Goal: Information Seeking & Learning: Find specific fact

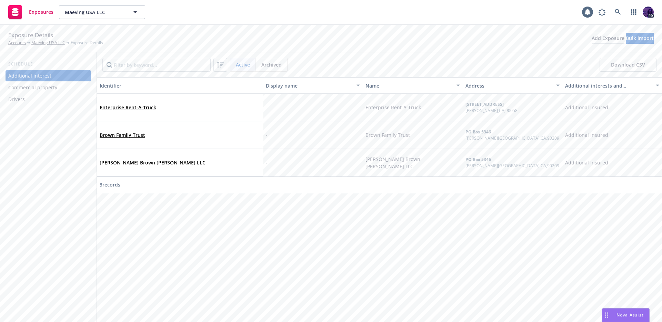
click at [39, 96] on div "Drivers" at bounding box center [48, 99] width 80 height 11
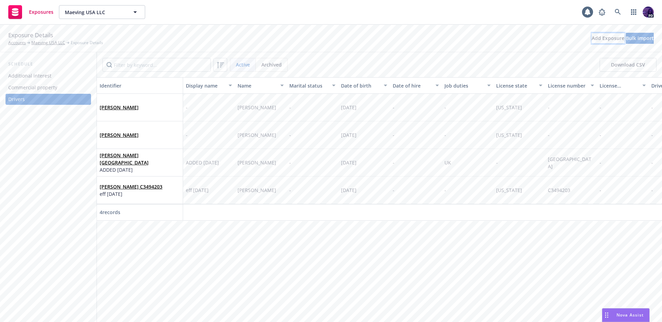
click at [592, 40] on div "Add Exposure" at bounding box center [608, 38] width 33 height 10
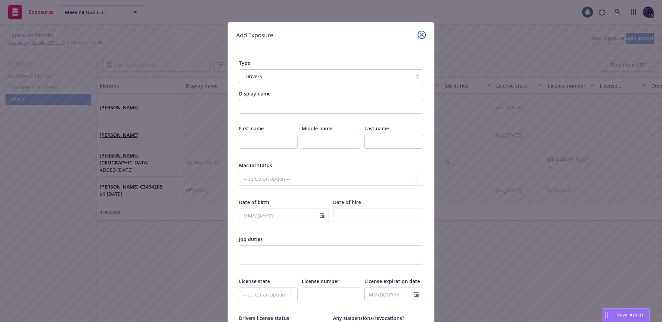
click at [422, 36] on link "close" at bounding box center [422, 35] width 8 height 8
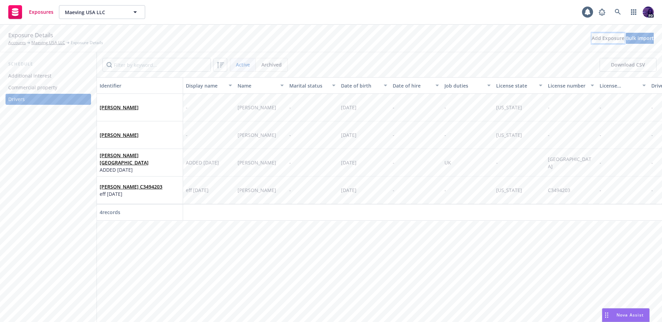
click at [592, 41] on div "Add Exposure" at bounding box center [608, 38] width 33 height 10
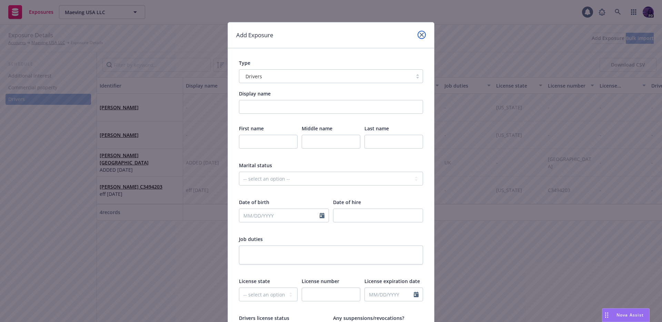
click at [418, 34] on link "close" at bounding box center [422, 35] width 8 height 8
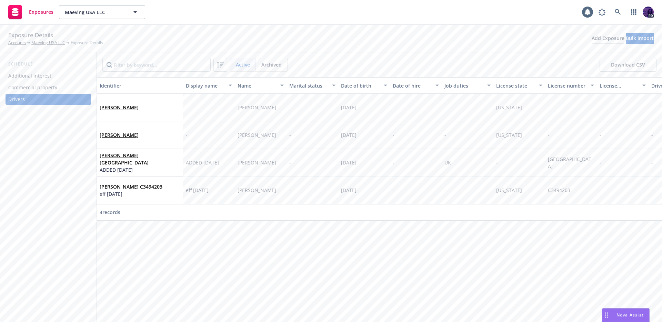
click at [107, 129] on div "Augustin Brajeux" at bounding box center [140, 135] width 80 height 19
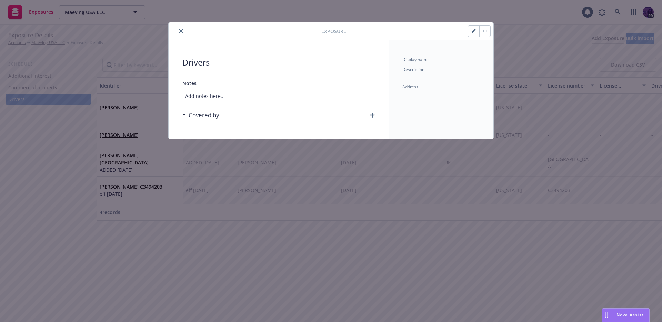
click at [463, 25] on div at bounding box center [418, 31] width 145 height 12
click at [469, 27] on button "button" at bounding box center [473, 31] width 11 height 11
select select "CA"
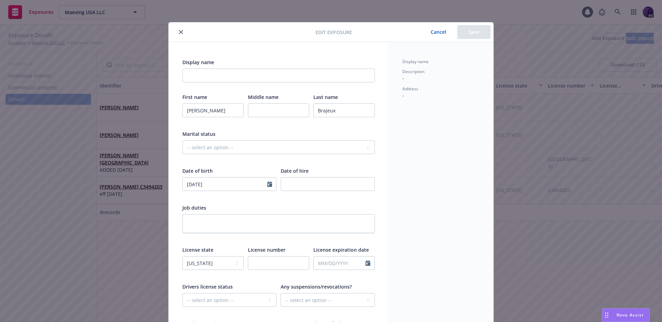
drag, startPoint x: 179, startPoint y: 34, endPoint x: 177, endPoint y: 37, distance: 3.6
click at [179, 34] on icon "close" at bounding box center [181, 32] width 4 height 4
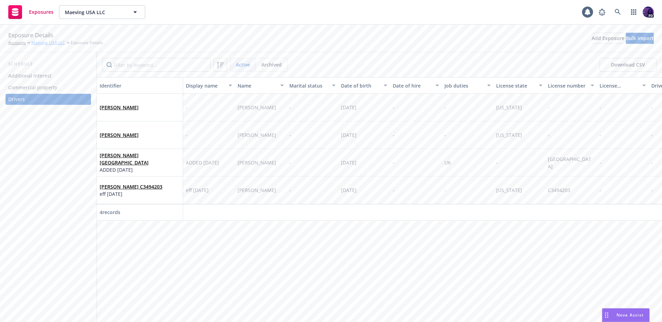
click at [59, 45] on link "Maeving USA LLC" at bounding box center [48, 43] width 34 height 6
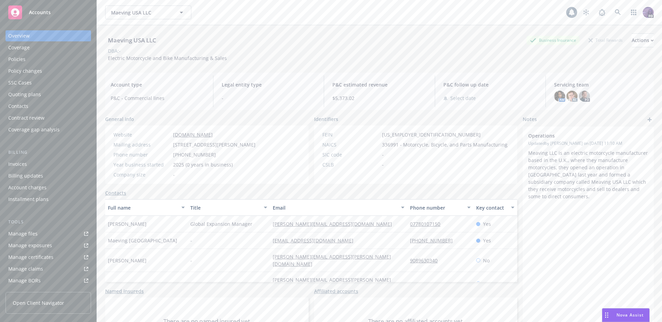
click at [45, 235] on link "Manage files" at bounding box center [49, 233] width 86 height 11
click at [50, 58] on div "Policies" at bounding box center [48, 59] width 80 height 11
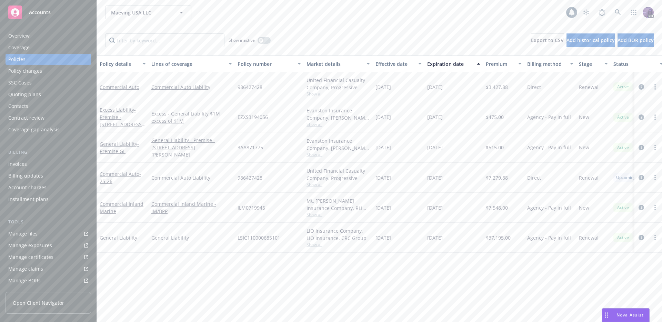
click at [233, 0] on div "Maeving USA LLC Maeving USA LLC 1 PD" at bounding box center [379, 12] width 565 height 25
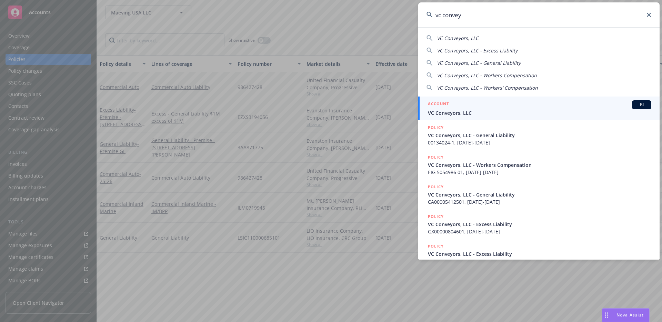
type input "vc convey"
click at [457, 112] on span "VC Conveyors, LLC" at bounding box center [540, 112] width 224 height 7
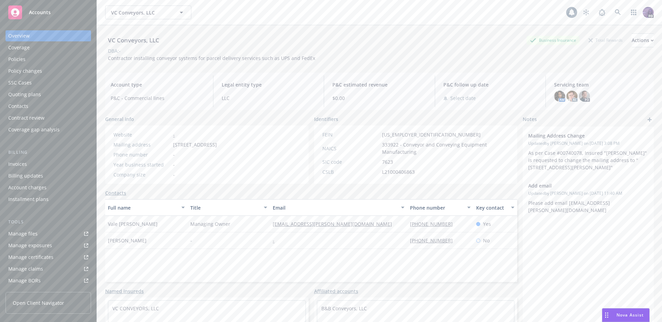
click at [62, 167] on div "Invoices" at bounding box center [48, 164] width 80 height 11
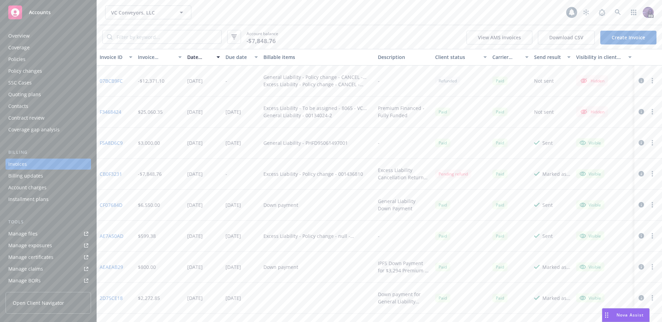
click at [616, 37] on link "Create Invoice" at bounding box center [629, 38] width 56 height 14
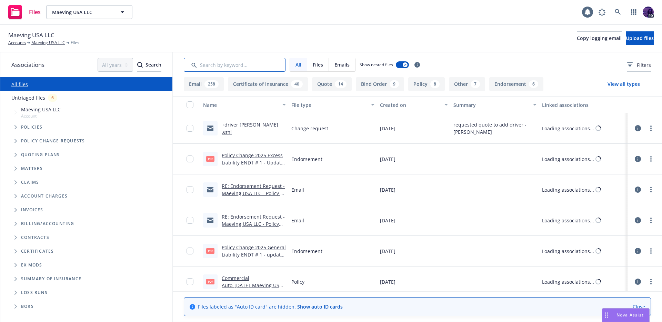
click at [236, 67] on input "Search by keyword..." at bounding box center [235, 65] width 102 height 14
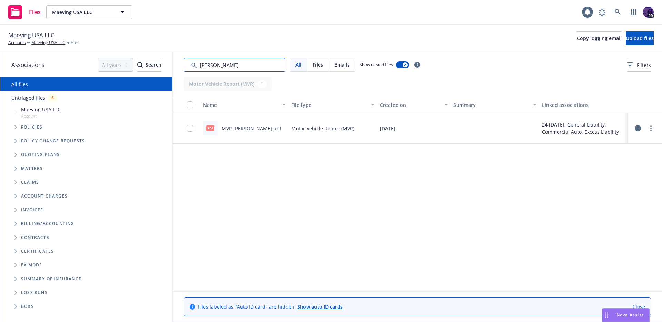
type input "augustin"
click at [266, 127] on link "MVR Augustin Brajeux.pdf" at bounding box center [252, 128] width 60 height 7
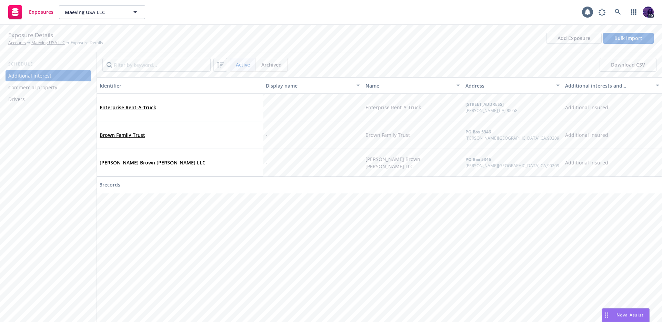
click at [67, 96] on div "Drivers" at bounding box center [48, 99] width 80 height 11
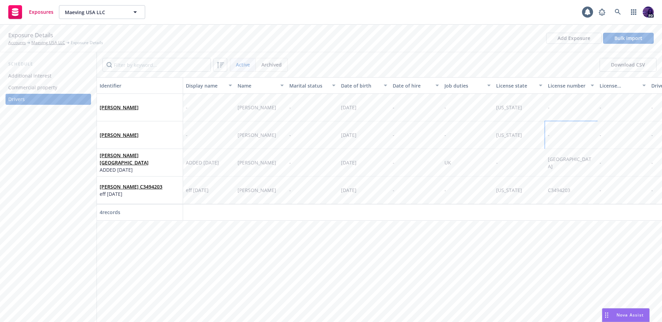
click at [578, 137] on div "-" at bounding box center [571, 135] width 52 height 28
click at [578, 136] on div "-" at bounding box center [571, 135] width 52 height 28
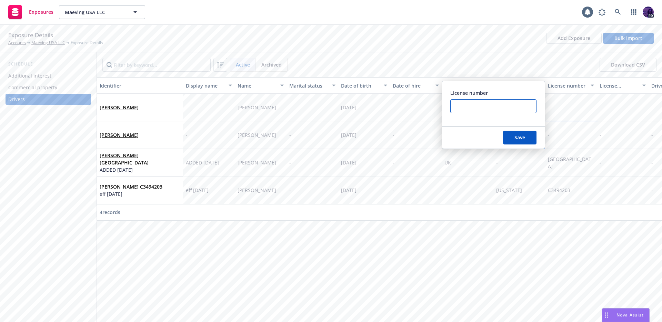
click at [504, 111] on input "text" at bounding box center [493, 106] width 86 height 14
paste input "Y3549390"
type input "Y3549390"
click at [513, 137] on button "Save" at bounding box center [519, 138] width 33 height 14
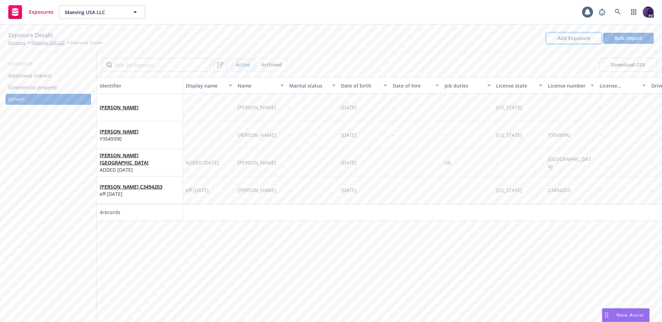
click at [578, 38] on div "Add Exposure" at bounding box center [574, 38] width 33 height 10
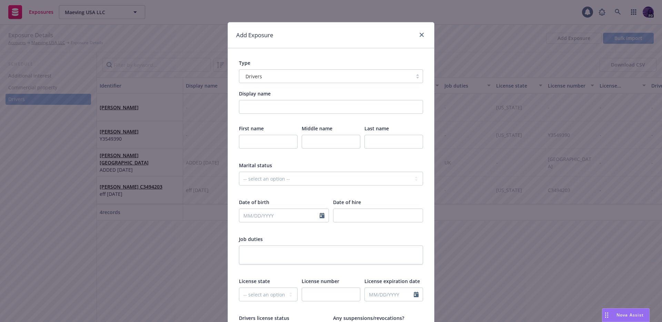
drag, startPoint x: 257, startPoint y: 157, endPoint x: 265, endPoint y: 140, distance: 18.5
click at [259, 154] on div at bounding box center [268, 154] width 59 height 6
click at [265, 140] on input "text" at bounding box center [268, 142] width 59 height 14
type input "Alistair"
type input "Damien"
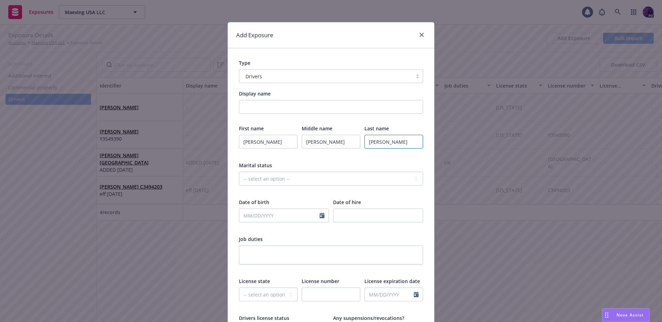
type input "Nash"
click at [283, 173] on select "-- select an option -- Married Single Unknown" at bounding box center [331, 179] width 184 height 14
select select "UNKNOWN"
click at [281, 217] on input "text" at bounding box center [279, 215] width 80 height 13
select select "8"
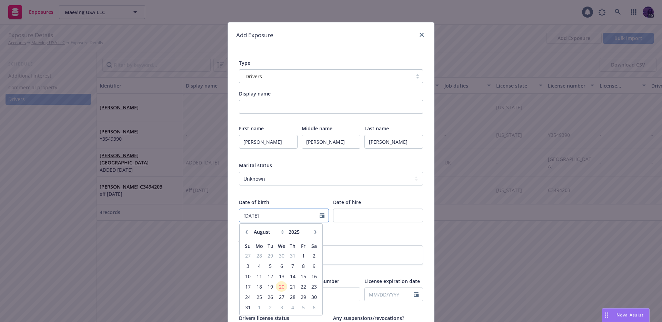
type input "11/21/1999"
click at [297, 203] on div "Date of birth" at bounding box center [284, 202] width 90 height 7
click at [355, 222] on div at bounding box center [378, 216] width 90 height 14
click at [358, 219] on input "number" at bounding box center [378, 216] width 90 height 14
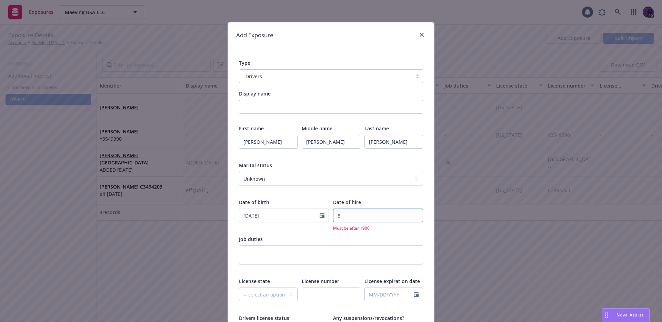
click at [382, 218] on input "8" at bounding box center [378, 216] width 90 height 14
click at [411, 214] on input "9" at bounding box center [378, 216] width 90 height 14
click at [413, 216] on input "8" at bounding box center [378, 216] width 90 height 14
drag, startPoint x: 364, startPoint y: 221, endPoint x: 335, endPoint y: 219, distance: 29.1
click at [335, 219] on input "8" at bounding box center [378, 216] width 90 height 14
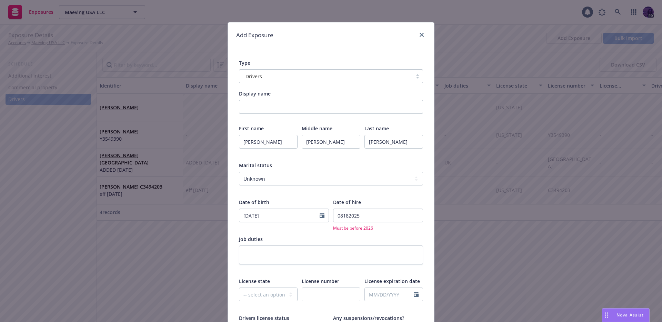
click at [388, 238] on div "Job duties" at bounding box center [331, 239] width 184 height 7
drag, startPoint x: 380, startPoint y: 219, endPoint x: 320, endPoint y: 212, distance: 60.3
click at [320, 212] on div "Date of birth 11/21/1999 Date of hire 08182025 Must be before 2026" at bounding box center [331, 215] width 184 height 33
type input "2025"
click at [256, 288] on select "-- select an option -- Alaska Alabama Arkansas American Samoa Arizona Californi…" at bounding box center [268, 295] width 59 height 14
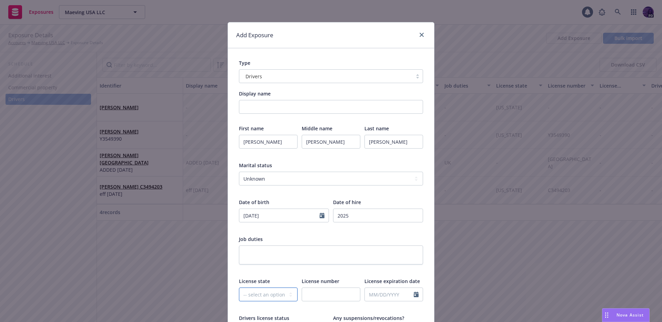
select select "CA"
click at [310, 284] on span "License number" at bounding box center [321, 281] width 38 height 7
drag, startPoint x: 311, startPoint y: 286, endPoint x: 312, endPoint y: 293, distance: 6.9
click at [312, 289] on div "License number" at bounding box center [331, 294] width 59 height 33
click at [312, 293] on input "text" at bounding box center [331, 295] width 59 height 14
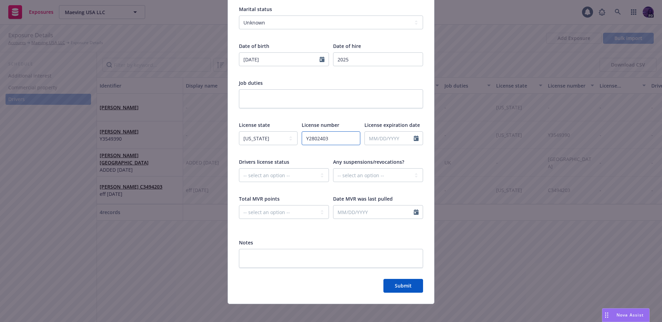
scroll to position [160, 0]
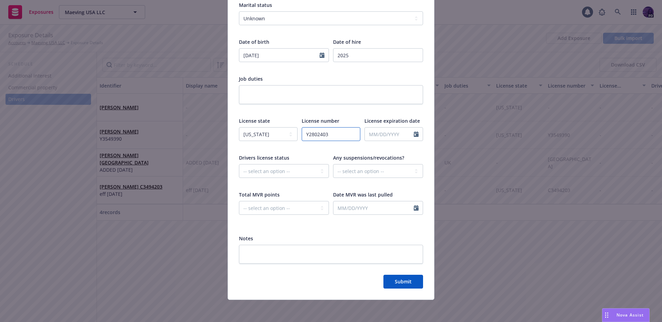
type input "Y2802403"
click at [393, 272] on div at bounding box center [331, 269] width 184 height 11
click at [393, 276] on button "Submit" at bounding box center [404, 282] width 40 height 14
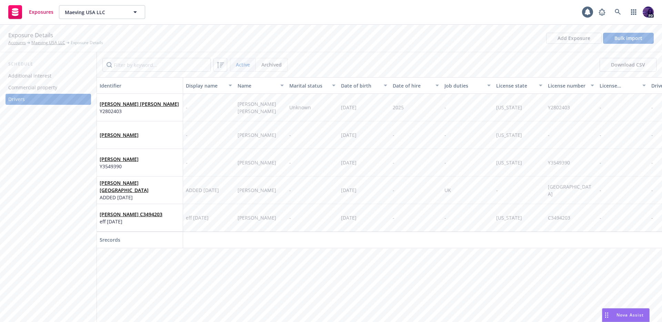
click at [205, 107] on div "-" at bounding box center [209, 108] width 52 height 28
click at [264, 118] on input "Display name" at bounding box center [287, 119] width 86 height 14
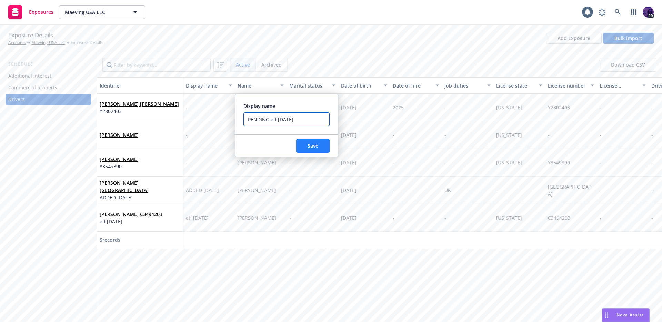
type input "PENDING eff 8.20.25"
click at [324, 151] on button "Save" at bounding box center [312, 146] width 33 height 14
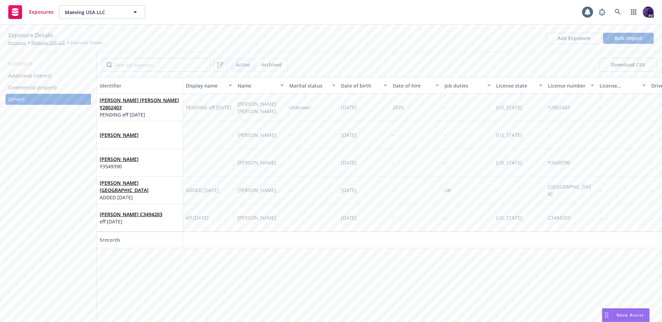
click at [436, 9] on div "Exposures Maeving USA LLC Maeving USA LLC 1 PD" at bounding box center [331, 12] width 662 height 25
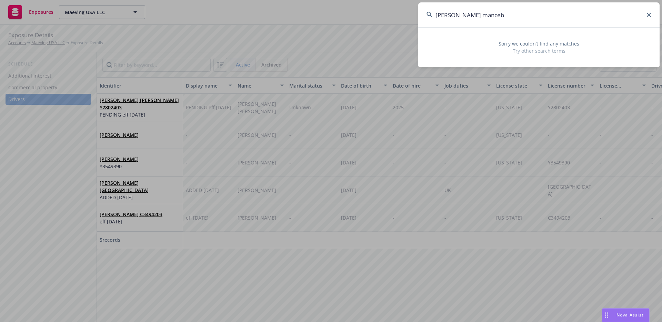
click at [653, 15] on input "berry manceb" at bounding box center [538, 14] width 241 height 25
type input "berry manceb"
click at [649, 14] on icon at bounding box center [649, 15] width 4 height 4
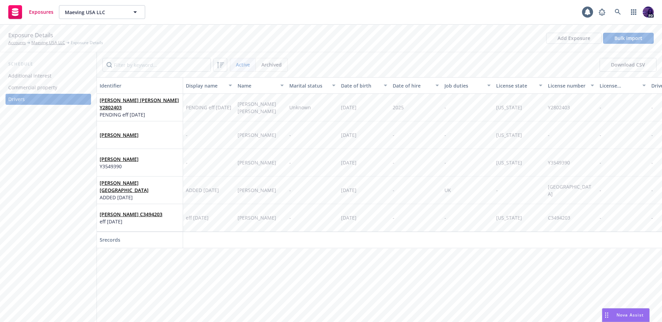
click at [222, 17] on div "Exposures Maeving USA LLC Maeving USA LLC 1 PD" at bounding box center [331, 12] width 662 height 25
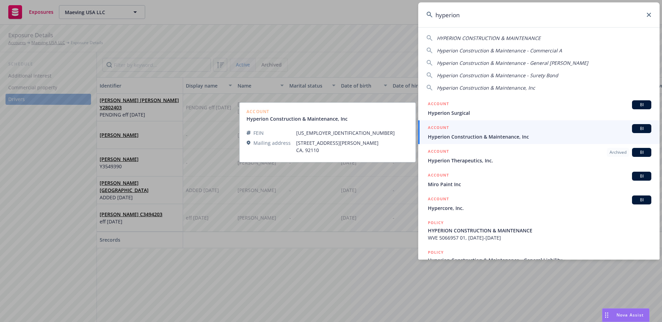
type input "hyperion"
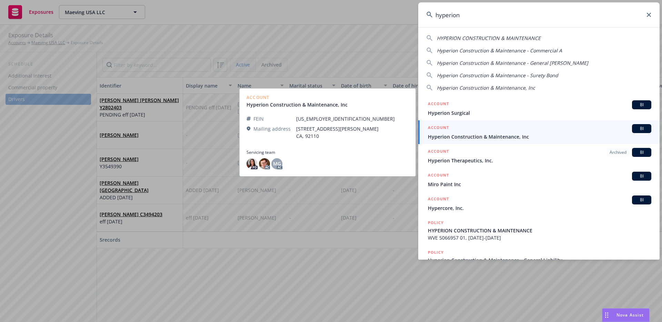
click at [496, 137] on span "Hyperion Construction & Maintenance, Inc" at bounding box center [540, 136] width 224 height 7
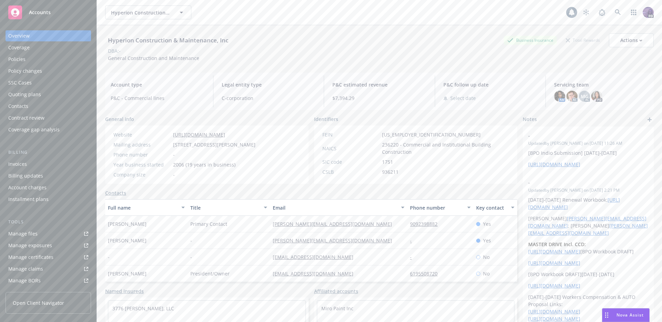
click at [37, 162] on div "Invoices" at bounding box center [48, 164] width 80 height 11
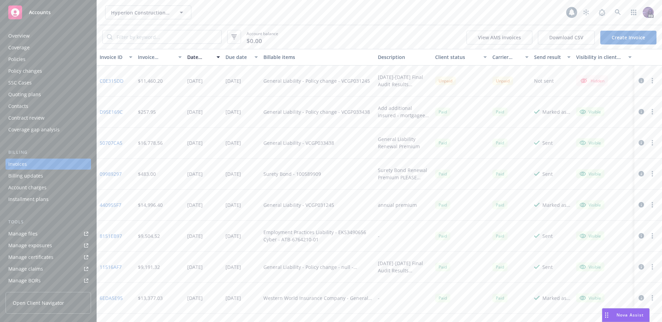
click at [64, 57] on div "Policies" at bounding box center [48, 59] width 80 height 11
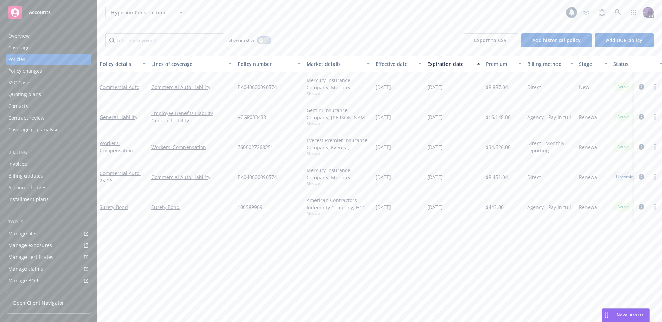
click at [266, 42] on button "button" at bounding box center [264, 40] width 13 height 7
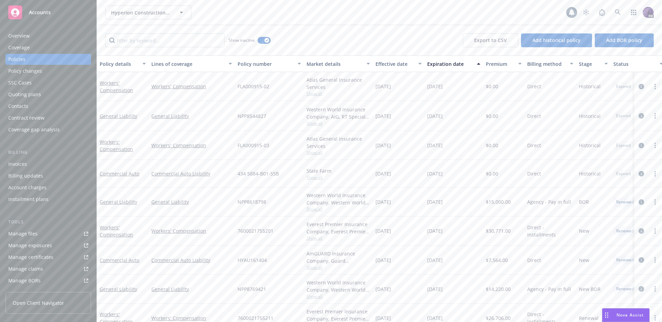
click at [57, 57] on div "Policies" at bounding box center [48, 59] width 80 height 11
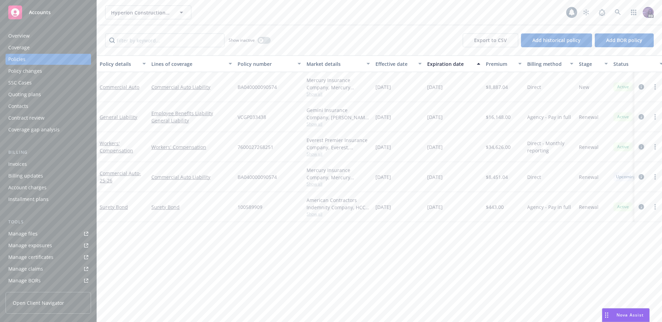
click at [641, 148] on icon "circleInformation" at bounding box center [642, 147] width 6 height 6
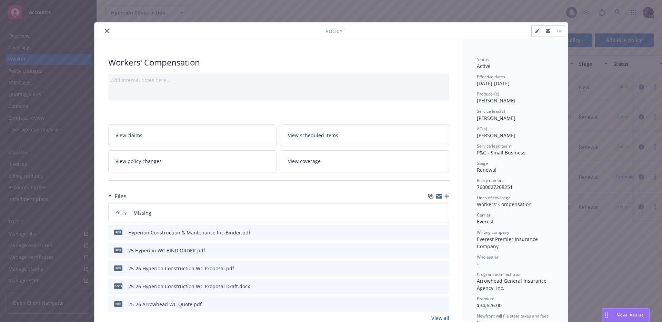
click at [106, 31] on icon "close" at bounding box center [107, 31] width 4 height 4
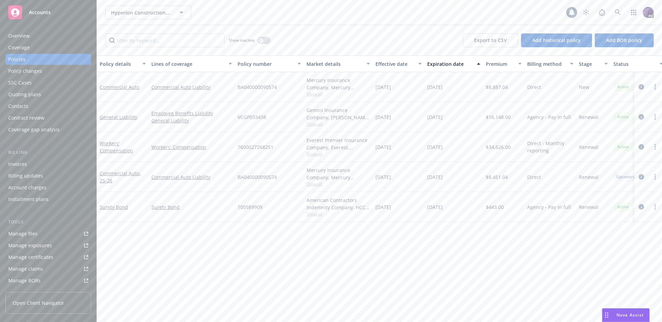
click at [53, 33] on div "Overview" at bounding box center [48, 35] width 80 height 11
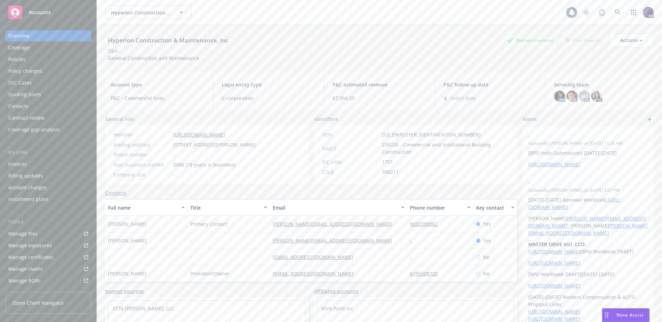
click at [73, 57] on div "Policies" at bounding box center [48, 59] width 80 height 11
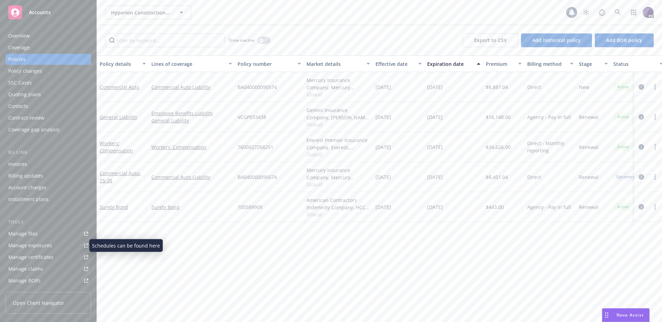
click at [50, 245] on div "Manage exposures" at bounding box center [30, 245] width 44 height 11
click at [46, 35] on div "Overview" at bounding box center [48, 35] width 80 height 11
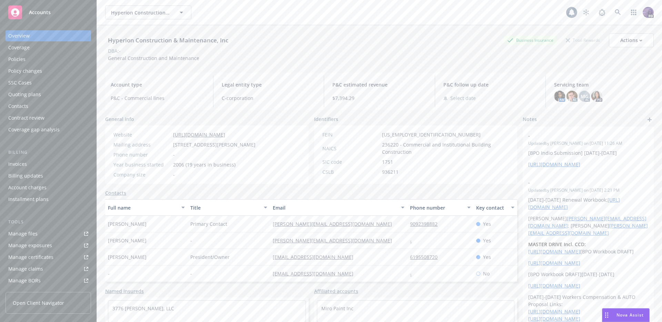
click at [66, 60] on div "Policies" at bounding box center [48, 59] width 80 height 11
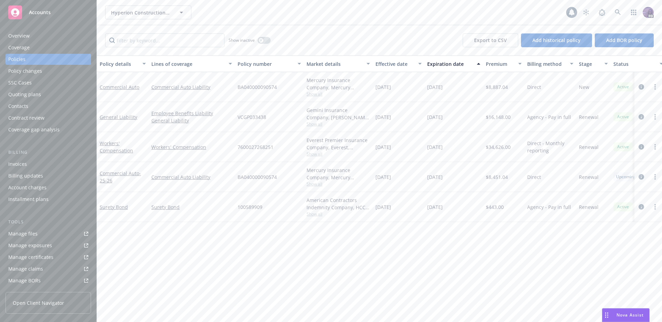
click at [312, 154] on span "Show all" at bounding box center [338, 154] width 63 height 6
click at [641, 146] on icon "circleInformation" at bounding box center [642, 147] width 6 height 6
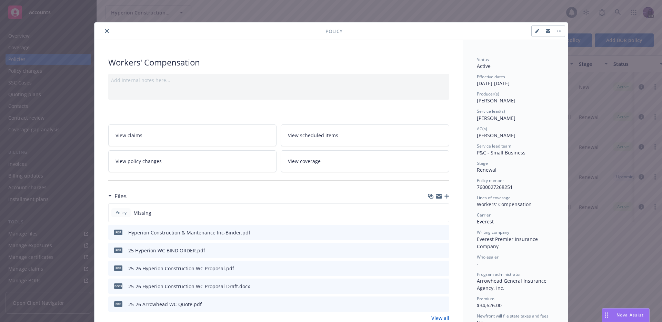
click at [103, 29] on button "close" at bounding box center [107, 31] width 8 height 8
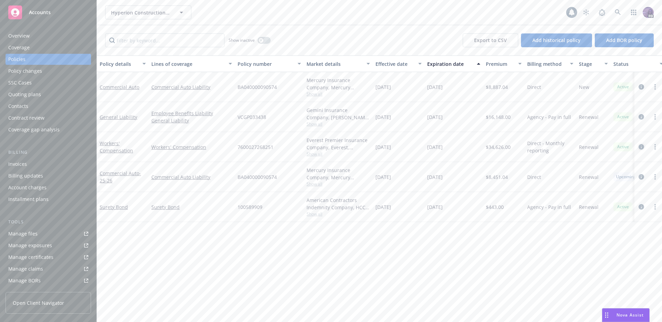
click at [640, 147] on icon "circleInformation" at bounding box center [642, 147] width 6 height 6
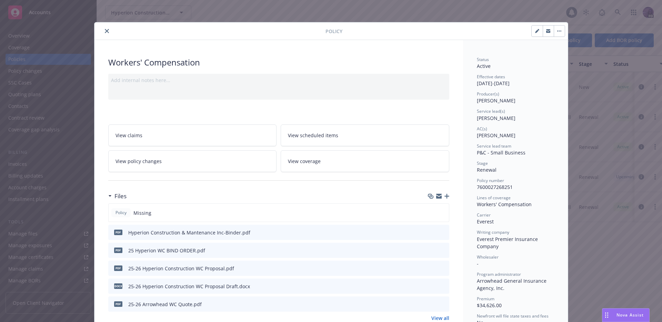
scroll to position [21, 0]
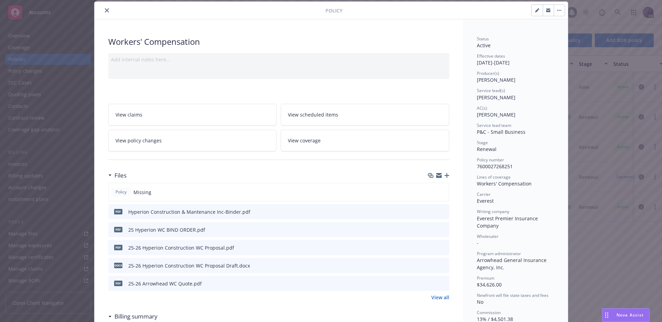
click at [440, 212] on icon "preview file" at bounding box center [443, 211] width 6 height 5
click at [440, 229] on icon "preview file" at bounding box center [443, 229] width 6 height 5
click at [143, 61] on div "Add internal notes here..." at bounding box center [279, 59] width 336 height 7
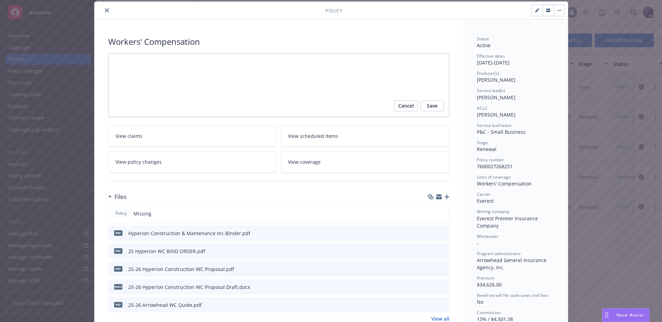
type textarea "x"
type textarea "[EMAIL_ADDRESS][DOMAIN_NAME]"
click at [427, 110] on span "Save" at bounding box center [432, 105] width 11 height 11
type textarea "x"
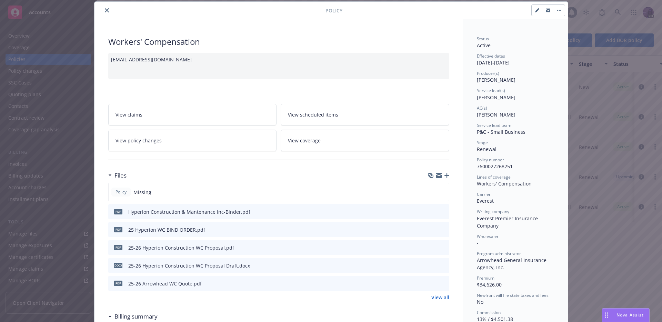
click at [103, 11] on button "close" at bounding box center [107, 10] width 8 height 8
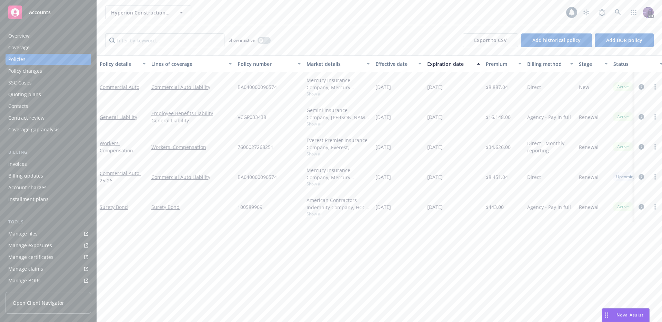
drag, startPoint x: 639, startPoint y: 147, endPoint x: 636, endPoint y: 153, distance: 6.9
click at [640, 147] on icon "circleInformation" at bounding box center [642, 147] width 6 height 6
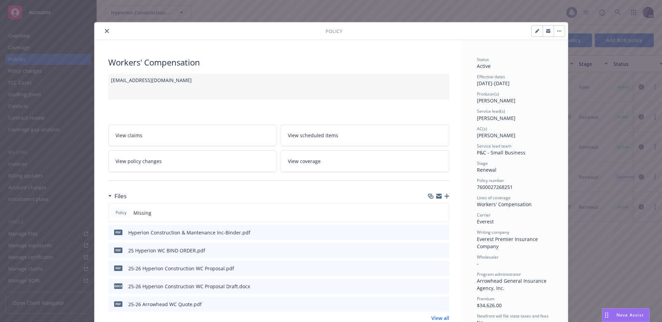
scroll to position [21, 0]
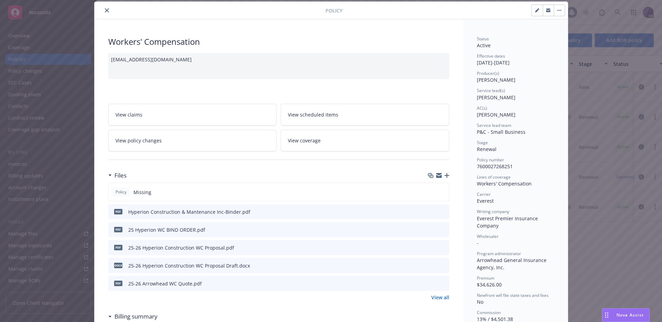
click at [440, 212] on icon "preview file" at bounding box center [443, 211] width 6 height 5
click at [442, 230] on icon "preview file" at bounding box center [443, 229] width 6 height 5
click at [106, 10] on button "close" at bounding box center [107, 10] width 8 height 8
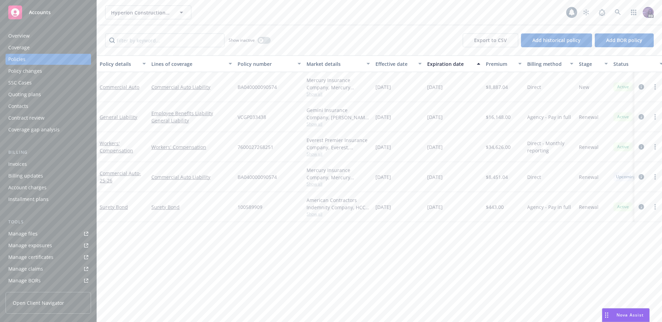
click at [47, 39] on div "Overview" at bounding box center [48, 35] width 80 height 11
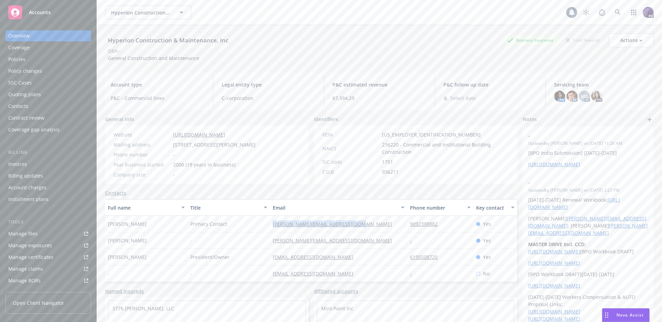
drag, startPoint x: 356, startPoint y: 227, endPoint x: 270, endPoint y: 225, distance: 86.6
click at [270, 225] on div "[PERSON_NAME][EMAIL_ADDRESS][DOMAIN_NAME]" at bounding box center [338, 224] width 137 height 17
copy link "[PERSON_NAME][EMAIL_ADDRESS][DOMAIN_NAME]"
drag, startPoint x: 37, startPoint y: 58, endPoint x: 38, endPoint y: 61, distance: 3.6
click at [37, 58] on div "Policies" at bounding box center [48, 59] width 80 height 11
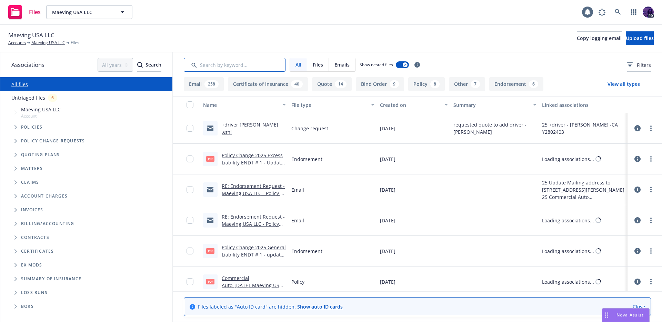
click at [233, 62] on input "Search by keyword..." at bounding box center [235, 65] width 102 height 14
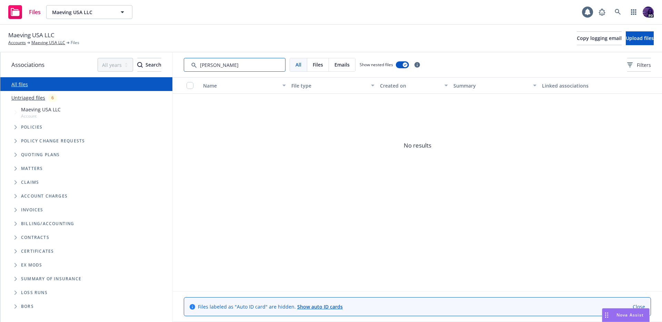
type input "safier"
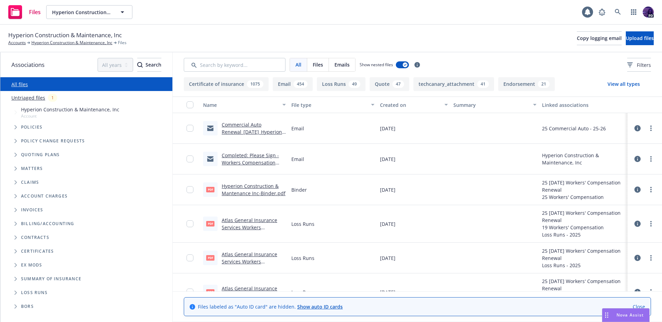
click at [254, 160] on link "Completed: Please Sign - Workers Compensation Binding Documents - Newfront Insu…" at bounding box center [250, 166] width 57 height 28
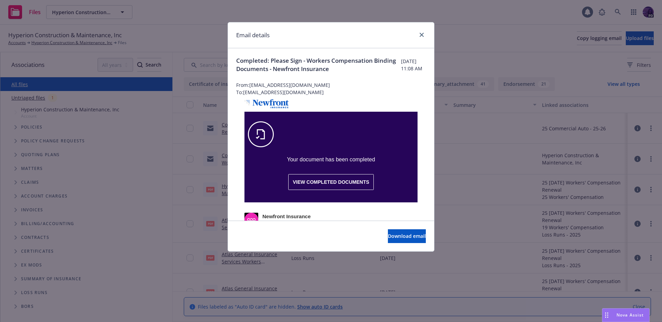
click at [307, 179] on span "VIEW COMPLETED DOCUMENTS" at bounding box center [331, 182] width 77 height 6
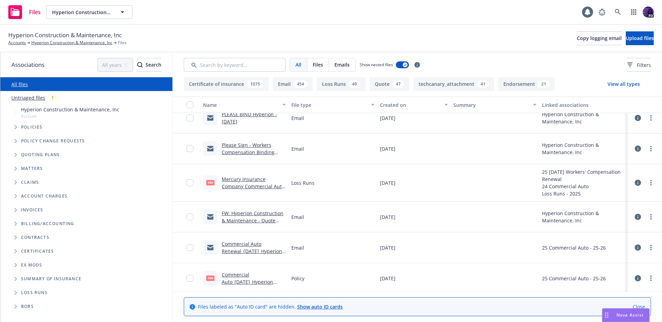
scroll to position [286, 0]
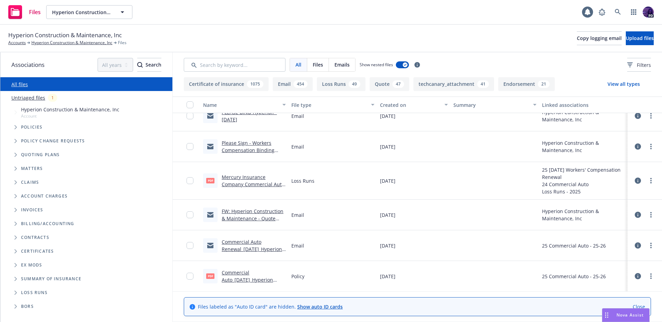
click at [250, 219] on link "FW: Hyperion Construction & Maintenance - Quote Reminder" at bounding box center [253, 218] width 62 height 21
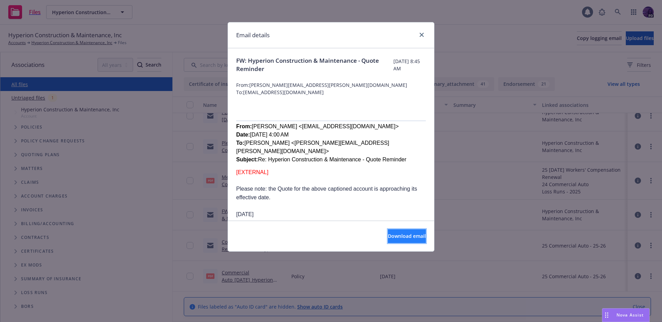
click at [388, 229] on button "Download email" at bounding box center [407, 236] width 38 height 14
click at [421, 34] on icon "close" at bounding box center [422, 35] width 4 height 4
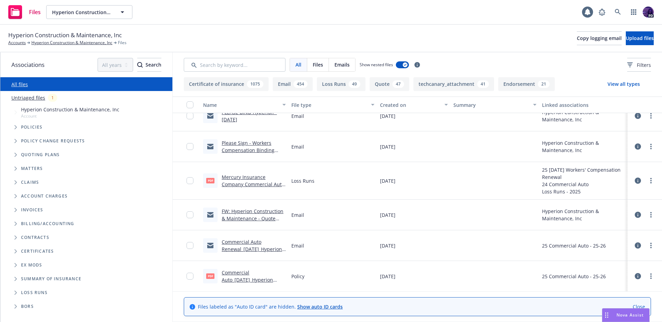
scroll to position [0, 0]
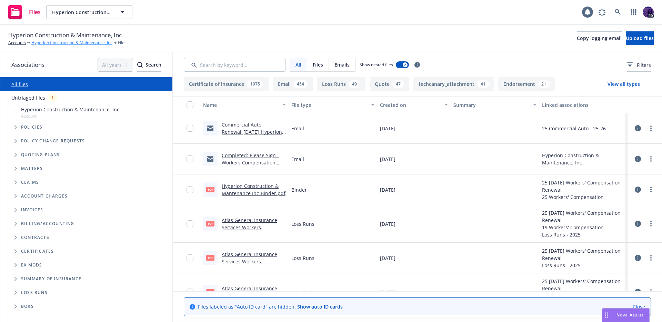
click at [96, 42] on link "Hyperion Construction & Maintenance, Inc" at bounding box center [71, 43] width 81 height 6
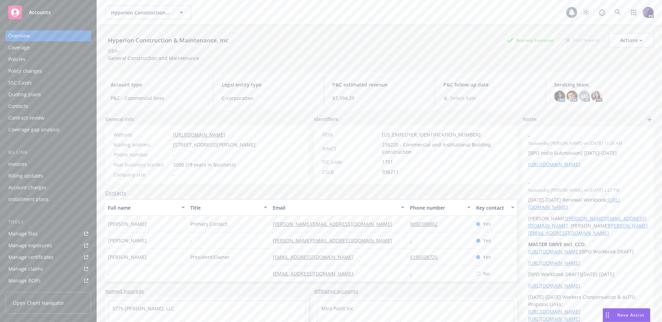
click at [357, 228] on div "[PERSON_NAME][EMAIL_ADDRESS][DOMAIN_NAME]" at bounding box center [338, 224] width 137 height 17
drag, startPoint x: 358, startPoint y: 228, endPoint x: 269, endPoint y: 224, distance: 89.1
click at [270, 224] on div "[PERSON_NAME][EMAIL_ADDRESS][DOMAIN_NAME]" at bounding box center [338, 224] width 137 height 17
click at [59, 60] on div "Policies" at bounding box center [48, 59] width 80 height 11
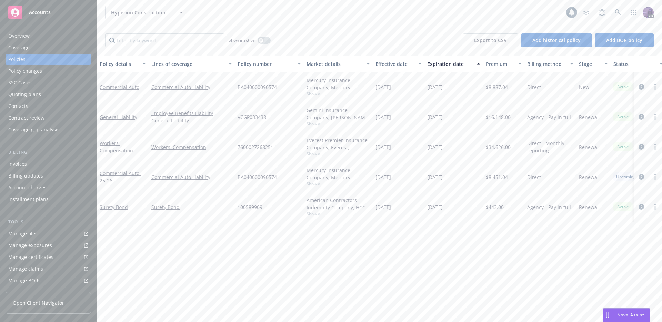
click at [645, 146] on link "circleInformation" at bounding box center [641, 147] width 8 height 8
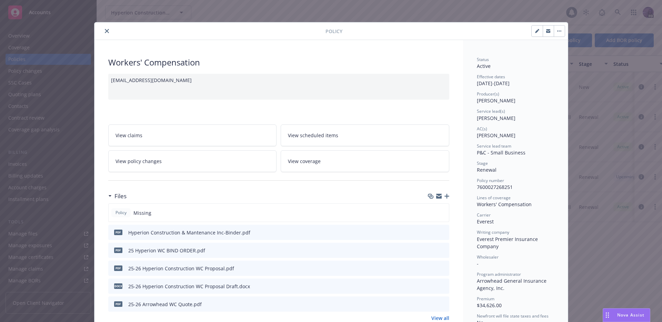
click at [442, 231] on icon "preview file" at bounding box center [443, 232] width 6 height 5
click at [105, 31] on icon "close" at bounding box center [107, 31] width 4 height 4
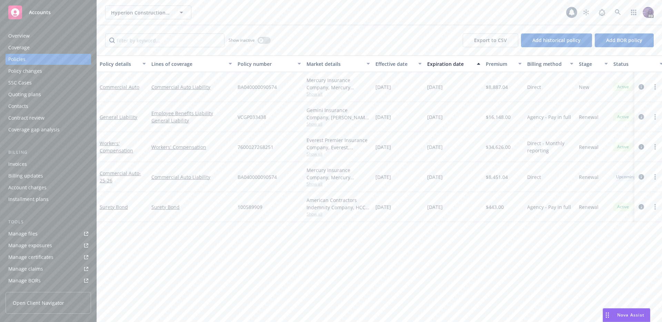
click at [60, 36] on div "Overview" at bounding box center [48, 35] width 80 height 11
